Goal: Task Accomplishment & Management: Use online tool/utility

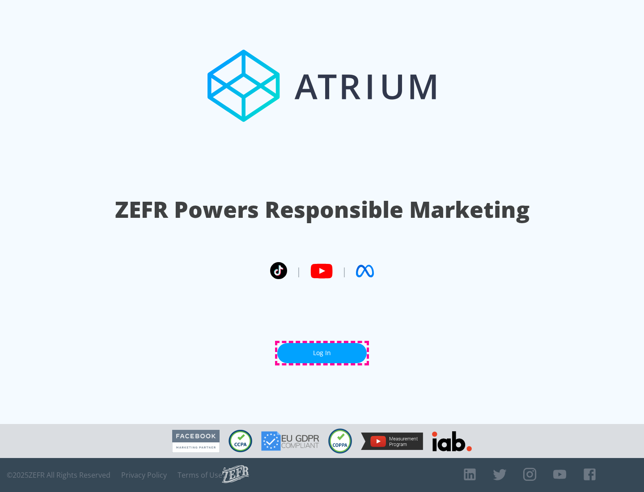
click at [322, 353] on link "Log In" at bounding box center [322, 353] width 90 height 20
